Goal: Answer question/provide support: Share knowledge or assist other users

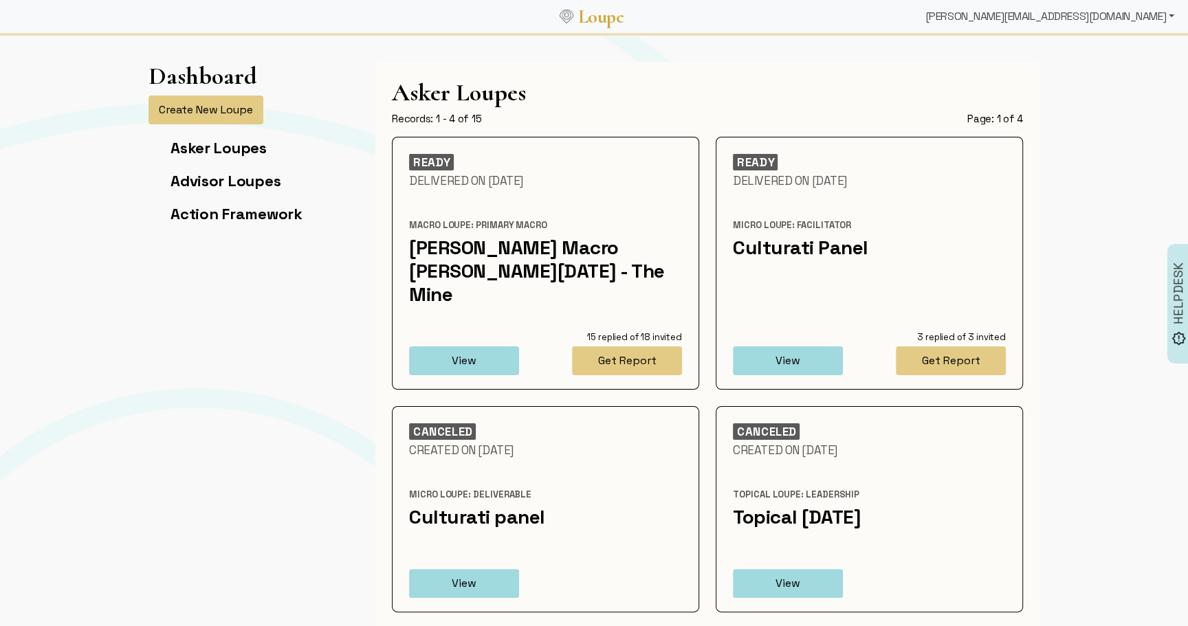
click at [1139, 23] on div "[PERSON_NAME][EMAIL_ADDRESS][DOMAIN_NAME]" at bounding box center [1049, 16] width 260 height 27
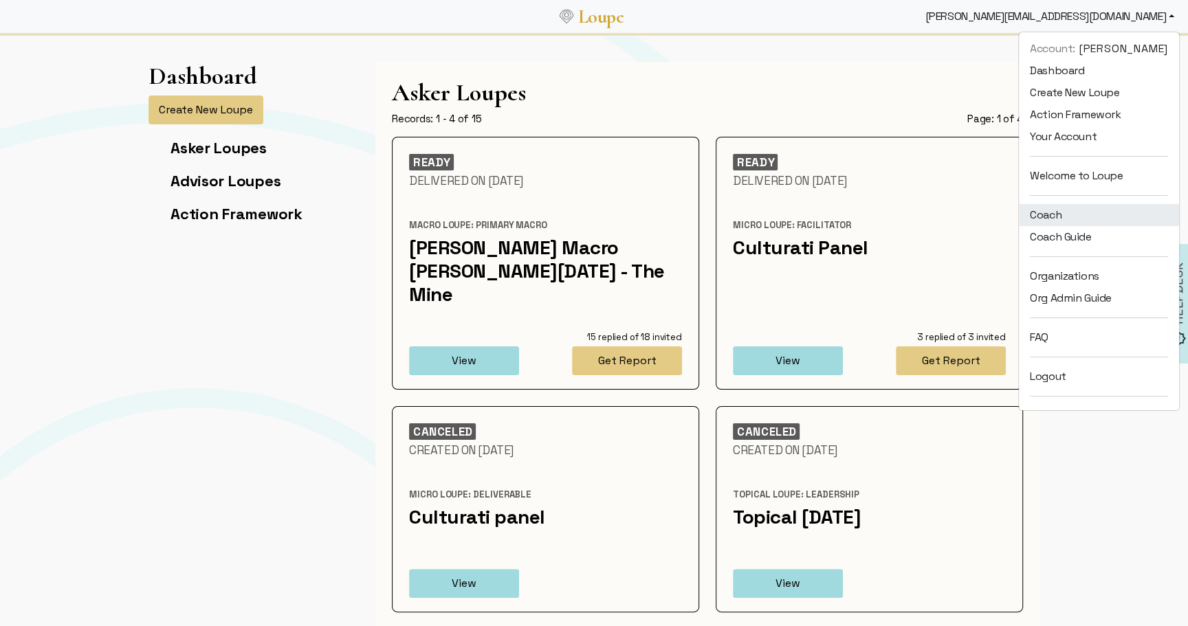
click at [1068, 212] on link "Coach" at bounding box center [1098, 215] width 160 height 22
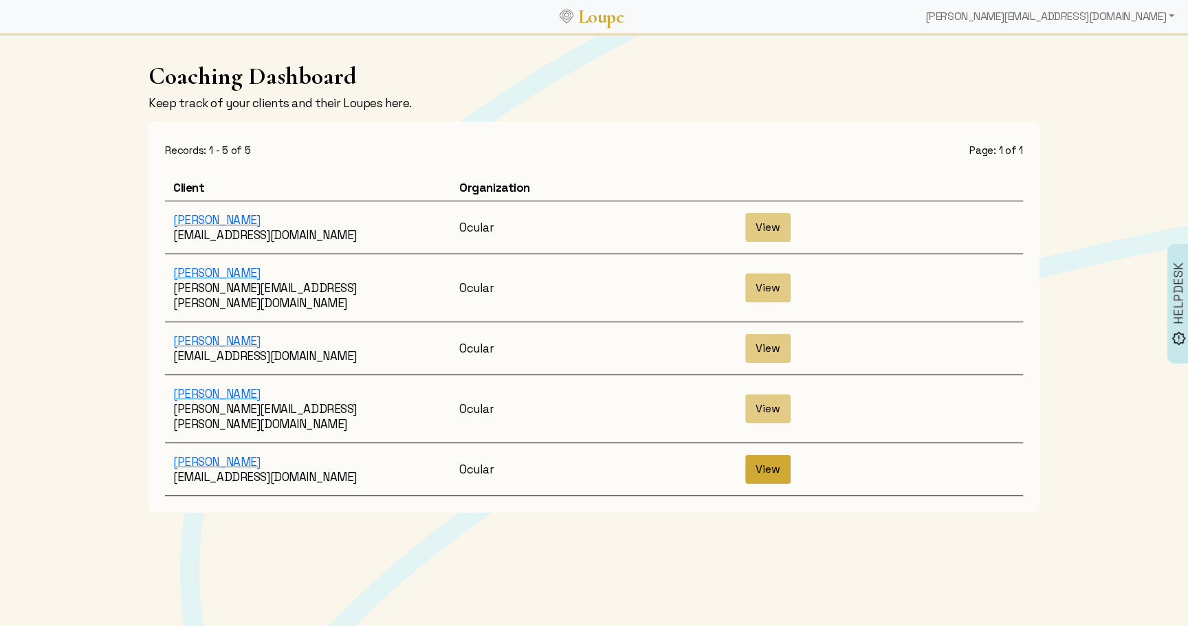
click at [773, 455] on button "View" at bounding box center [767, 469] width 45 height 29
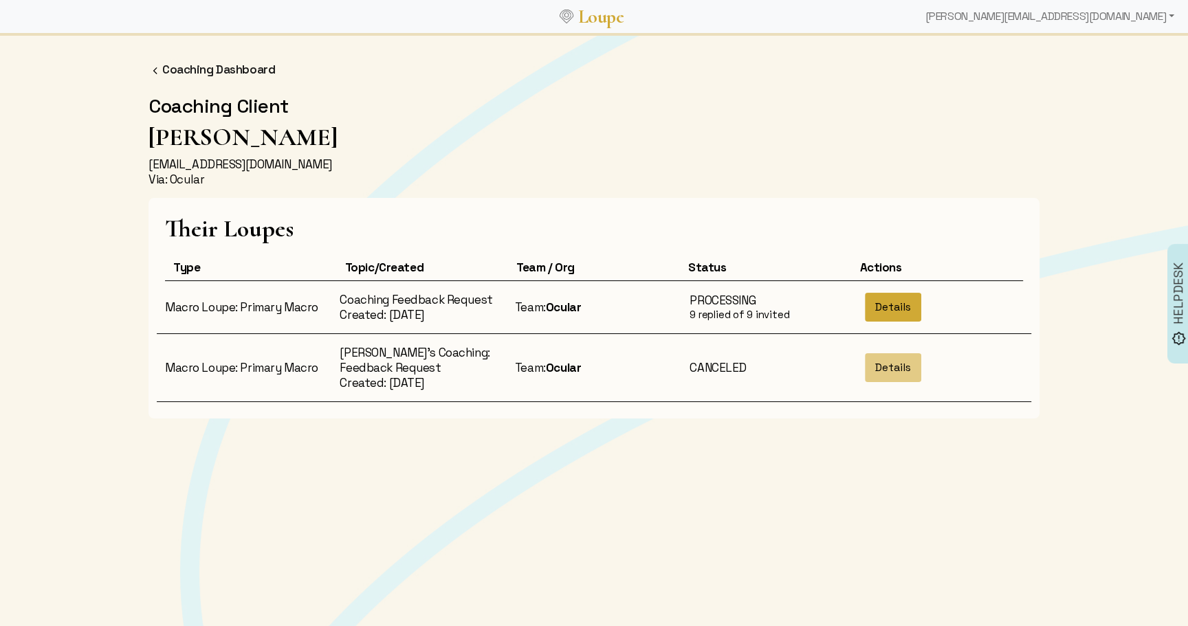
click at [889, 311] on button "Details" at bounding box center [893, 307] width 56 height 29
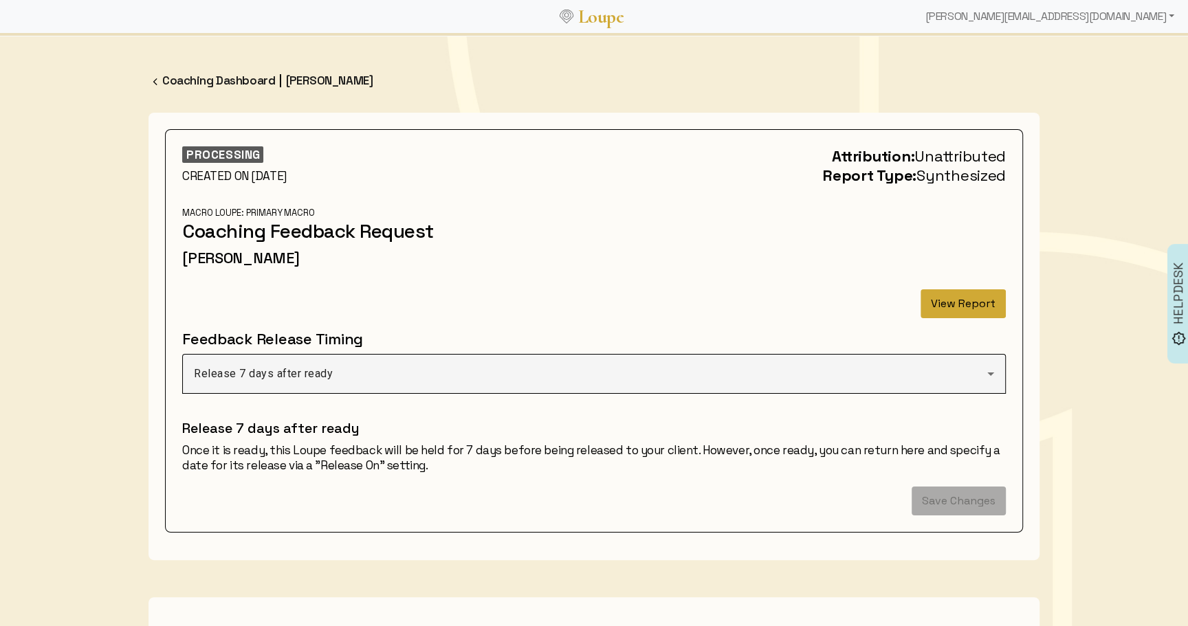
click at [950, 296] on button "View Report" at bounding box center [962, 303] width 85 height 29
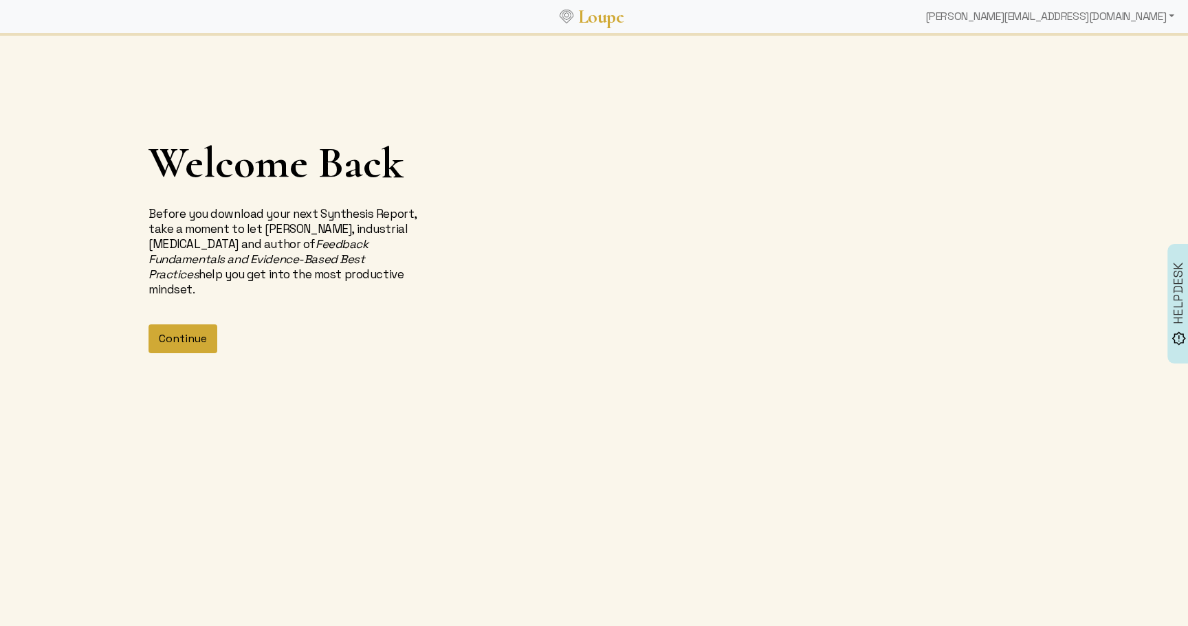
click at [197, 332] on button "Continue" at bounding box center [182, 338] width 69 height 29
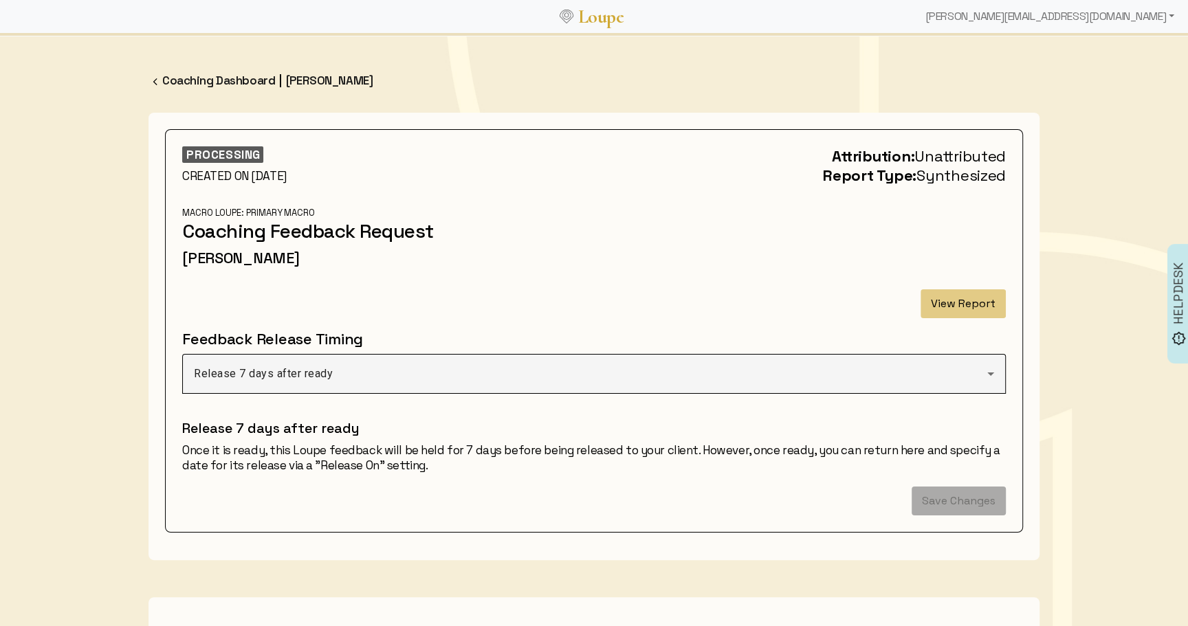
scroll to position [30, 0]
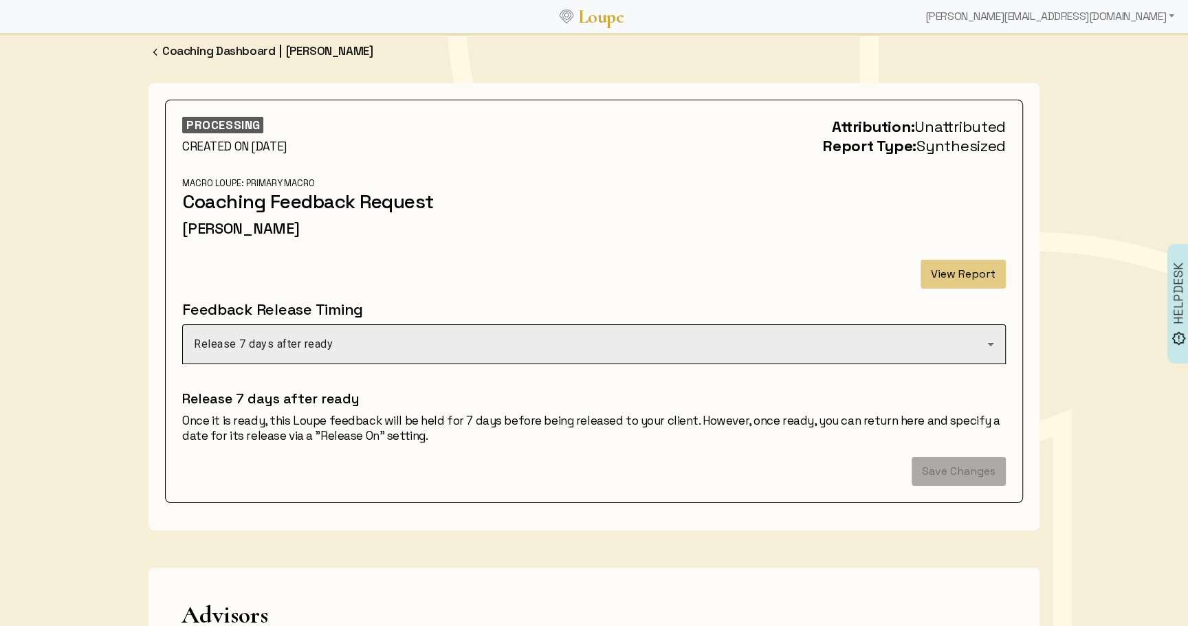
click at [430, 341] on div "Release 7 days after ready" at bounding box center [590, 344] width 793 height 16
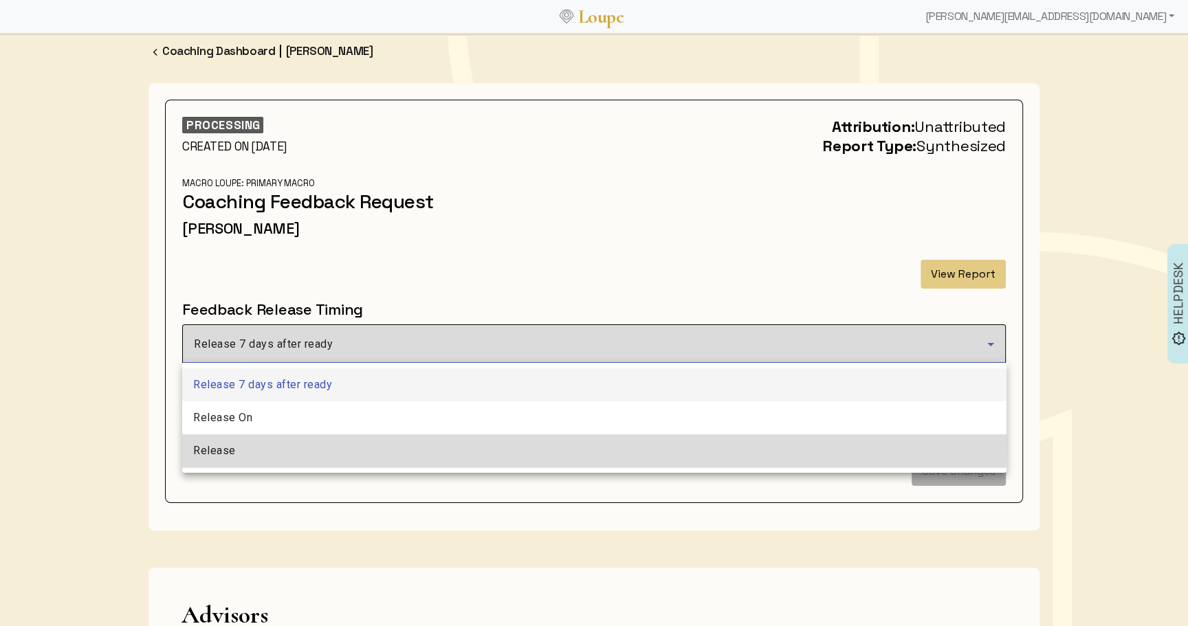
click at [295, 447] on mat-option "Release" at bounding box center [594, 450] width 824 height 33
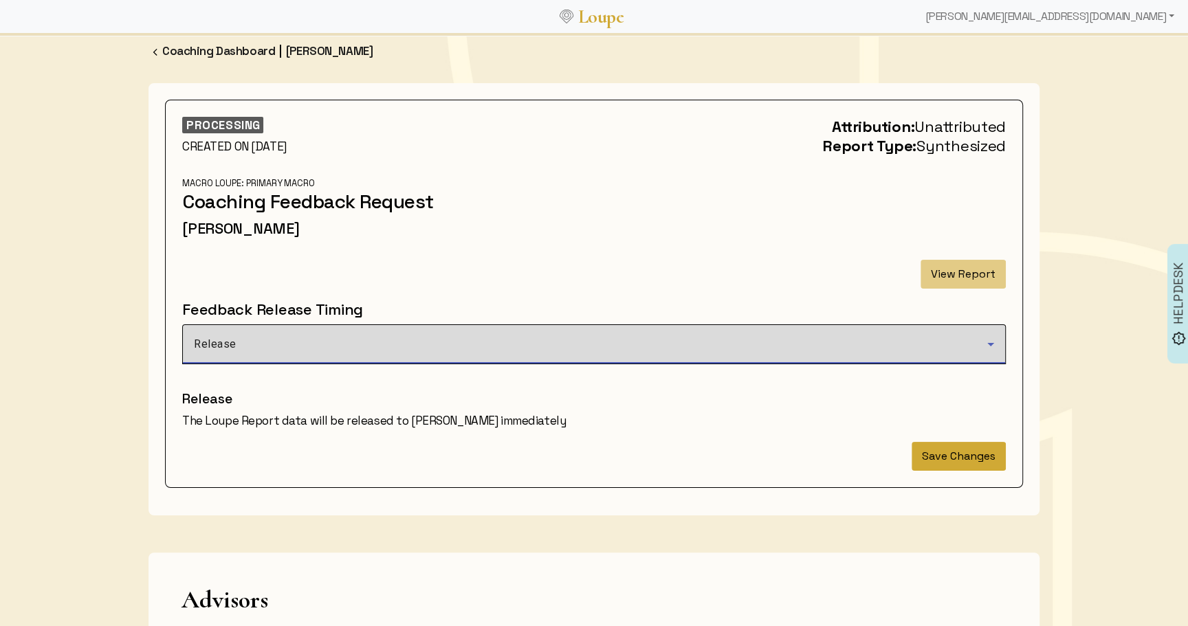
click at [948, 459] on button "Save Changes" at bounding box center [958, 456] width 94 height 29
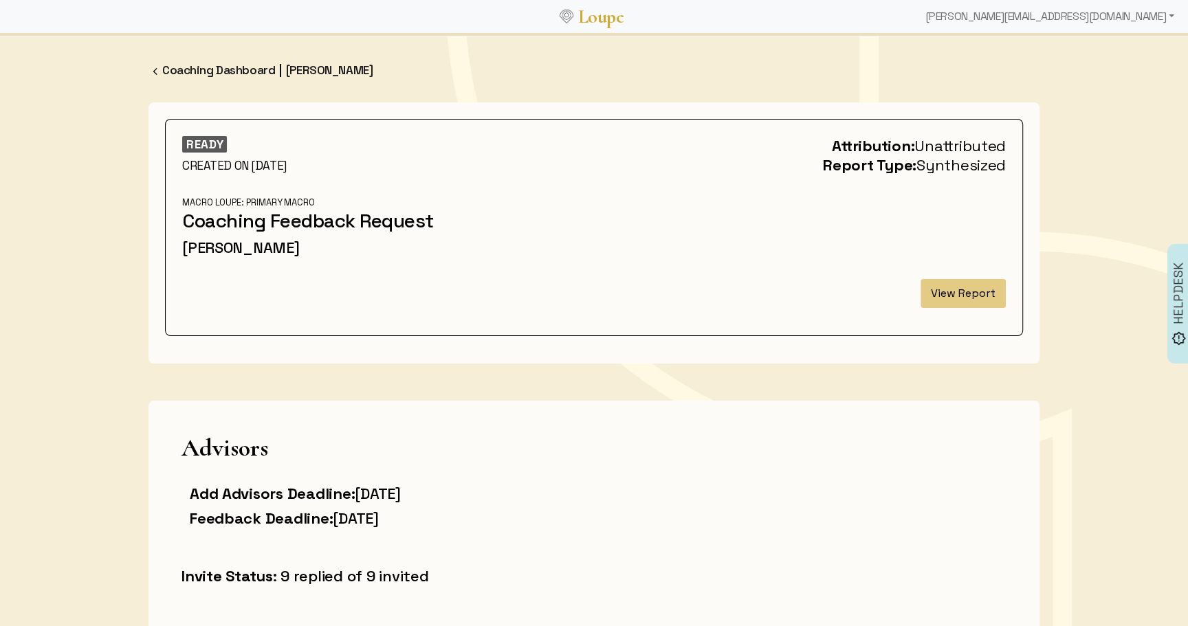
scroll to position [0, 0]
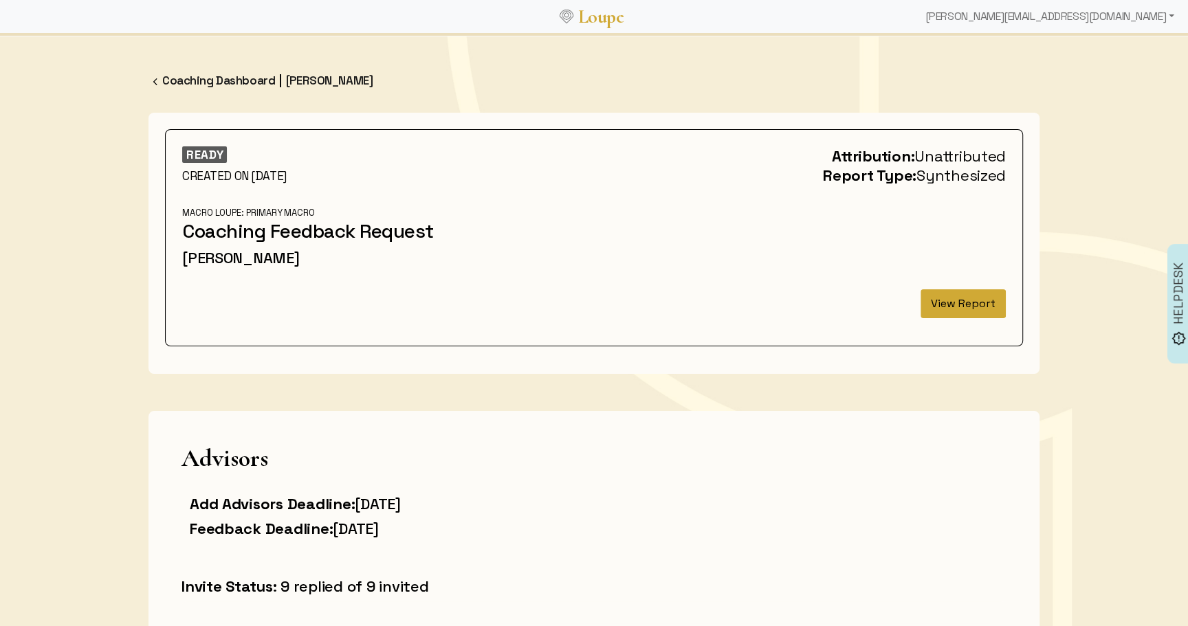
click at [977, 309] on button "View Report" at bounding box center [962, 303] width 85 height 29
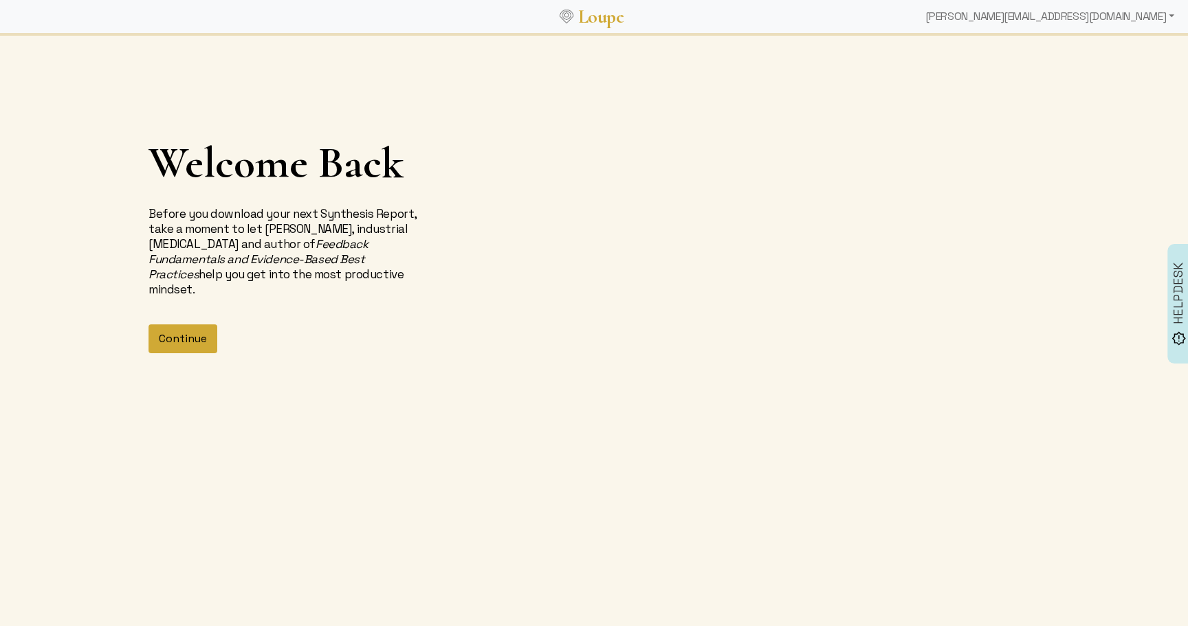
click at [187, 335] on button "Continue" at bounding box center [182, 338] width 69 height 29
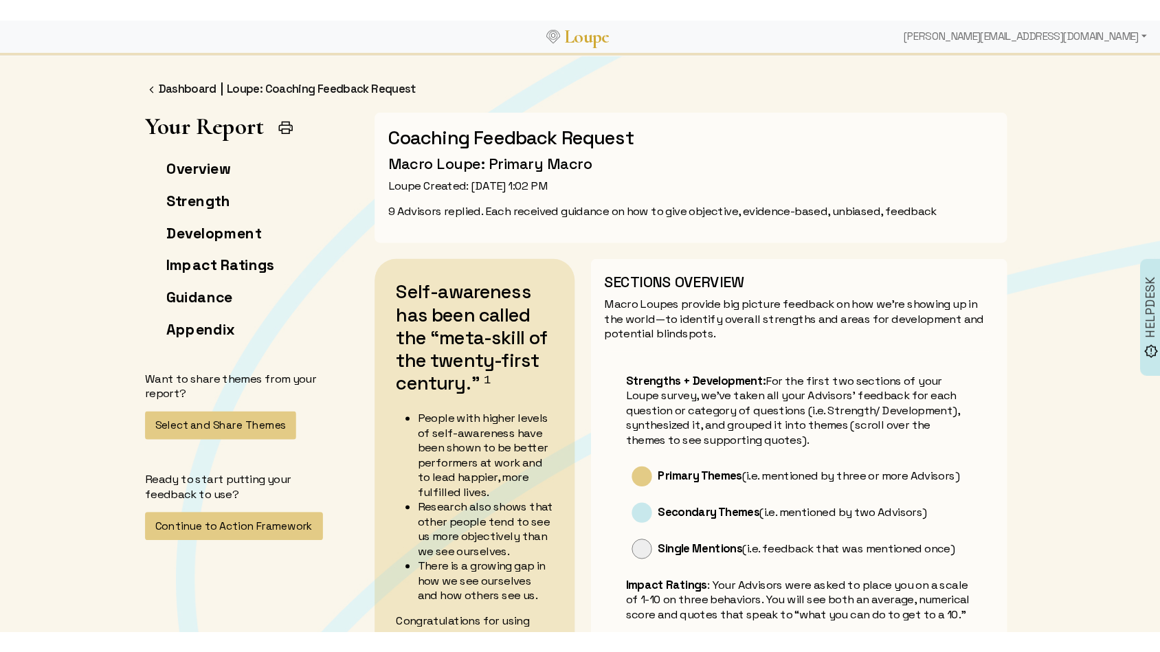
scroll to position [4, 0]
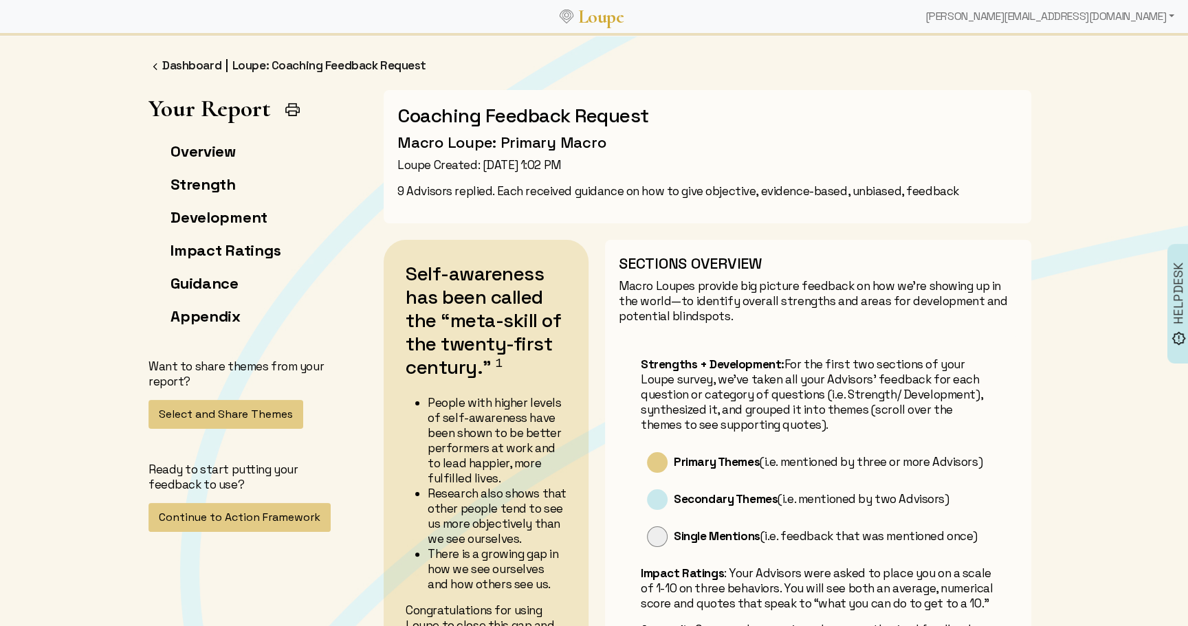
click at [295, 104] on img at bounding box center [292, 109] width 17 height 17
